Goal: Information Seeking & Learning: Learn about a topic

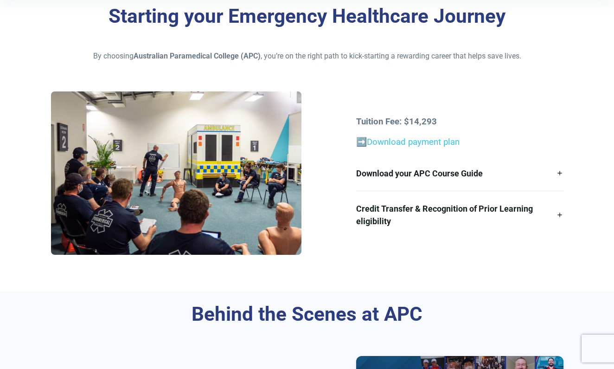
scroll to position [257, 0]
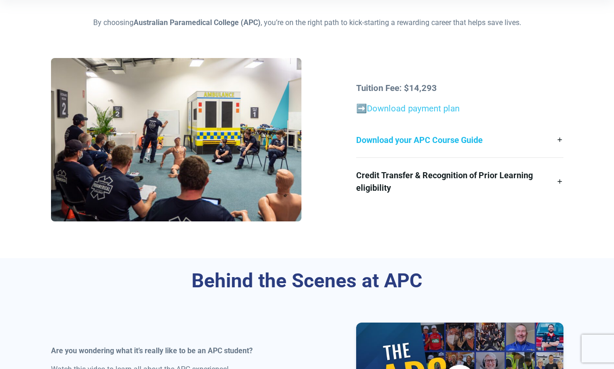
click at [554, 136] on link "Download your APC Course Guide" at bounding box center [459, 139] width 207 height 35
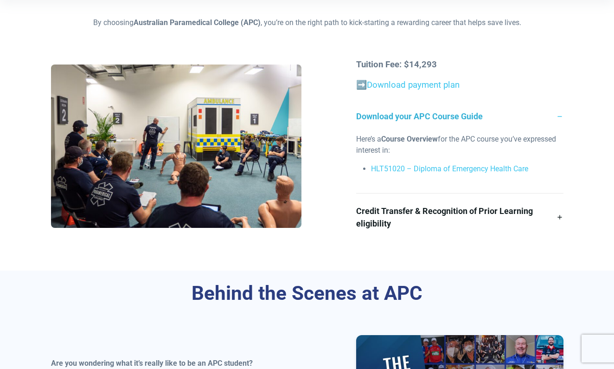
click at [559, 113] on link "Download your APC Course Guide" at bounding box center [459, 116] width 207 height 35
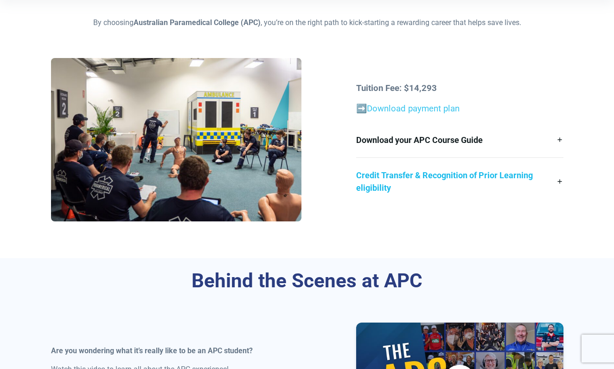
click at [558, 173] on link "Credit Transfer & Recognition of Prior Learning eligibility" at bounding box center [459, 181] width 207 height 47
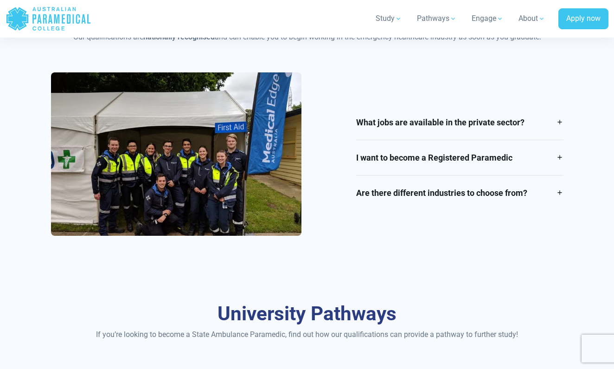
scroll to position [1489, 0]
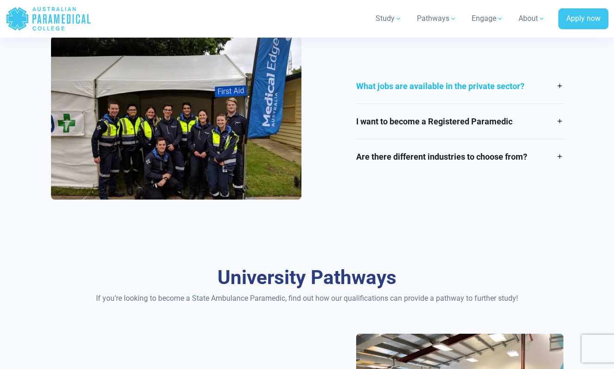
click at [552, 85] on link "What jobs are available in the private sector?" at bounding box center [459, 86] width 207 height 35
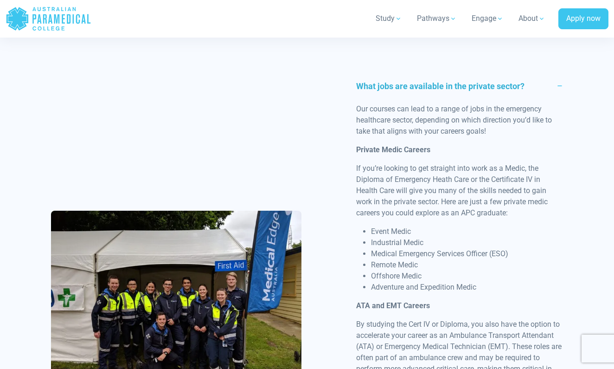
scroll to position [1457, 0]
click at [552, 85] on link "What jobs are available in the private sector?" at bounding box center [459, 86] width 207 height 35
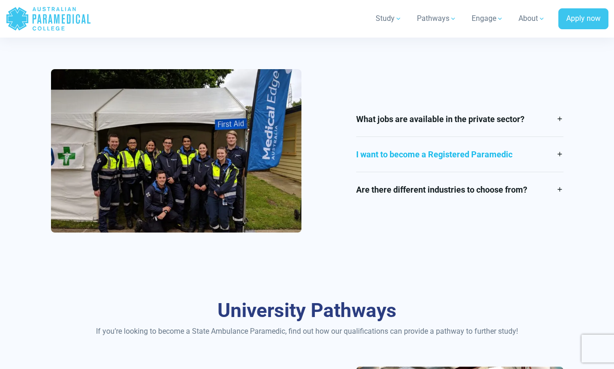
click at [553, 148] on link "I want to become a Registered Paramedic" at bounding box center [459, 154] width 207 height 35
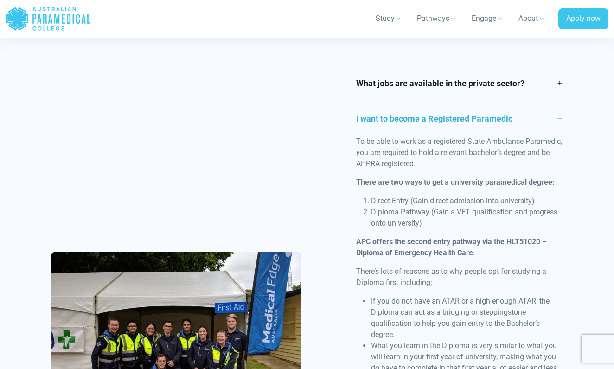
scroll to position [1459, 0]
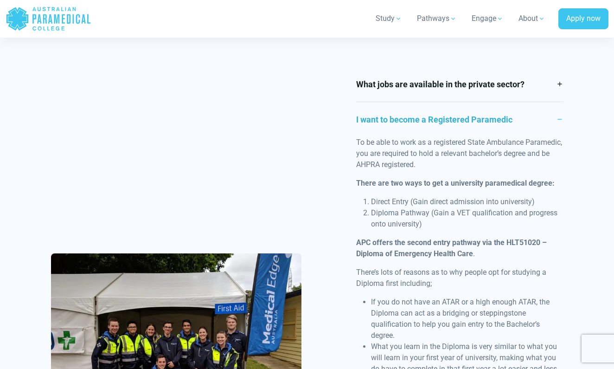
click at [565, 112] on div "What jobs are available in the private sector? Our courses can lead to a range …" at bounding box center [460, 338] width 218 height 543
click at [553, 113] on link "I want to become a Registered Paramedic" at bounding box center [459, 119] width 207 height 35
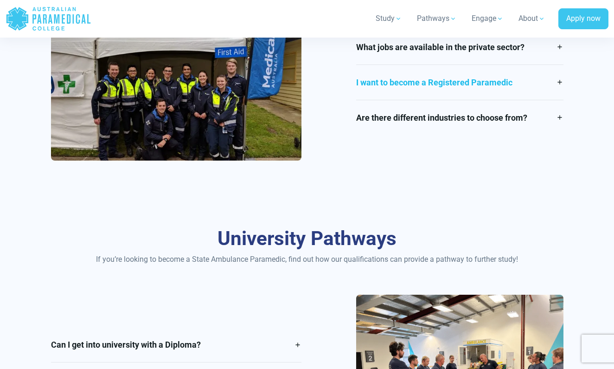
scroll to position [1529, 0]
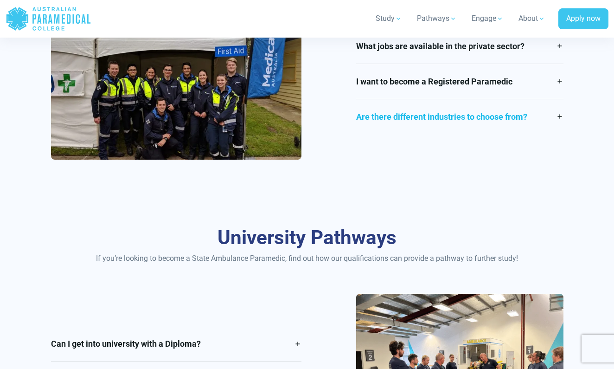
click at [547, 110] on link "Are there different industries to choose from?" at bounding box center [459, 116] width 207 height 35
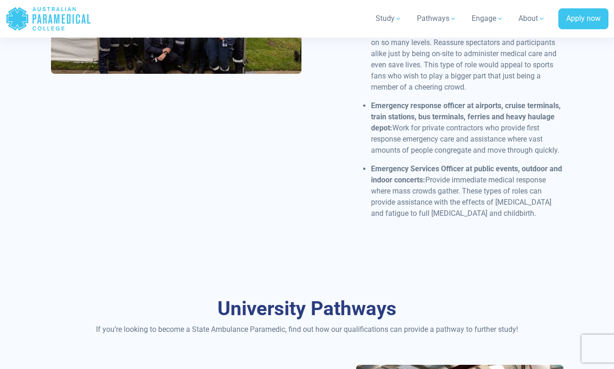
scroll to position [1770, 0]
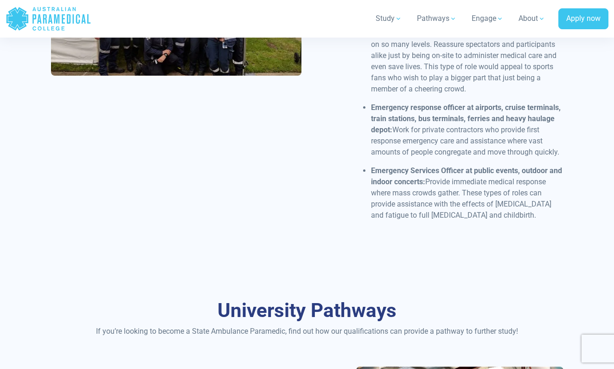
drag, startPoint x: 475, startPoint y: 213, endPoint x: 516, endPoint y: 211, distance: 40.5
click at [516, 211] on p "Emergency Services Officer at public events, outdoor and indoor concerts: Provi…" at bounding box center [467, 193] width 192 height 56
click at [487, 170] on strong "Emergency Services Officer at public events, outdoor and indoor concerts:" at bounding box center [466, 176] width 191 height 20
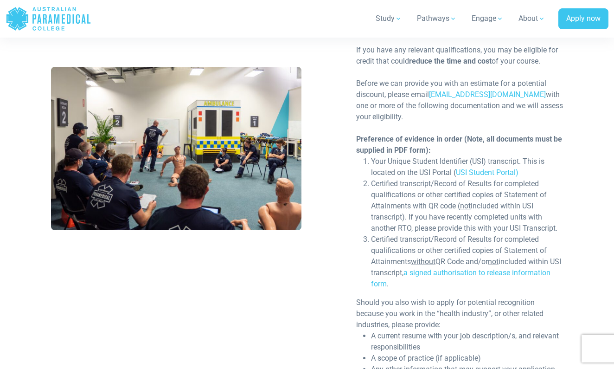
scroll to position [409, 0]
